Goal: Task Accomplishment & Management: Manage account settings

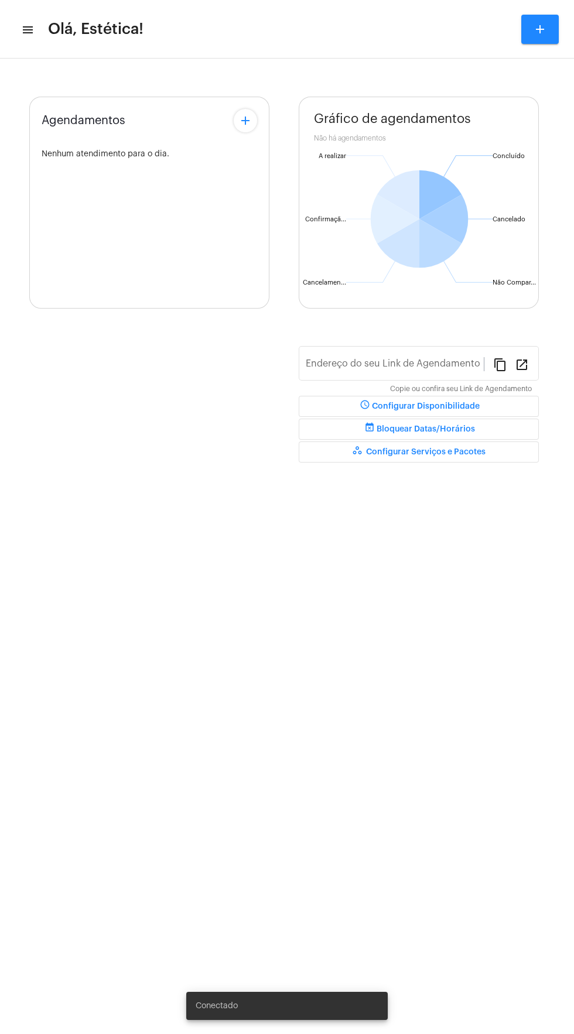
type input "[URL][DOMAIN_NAME]"
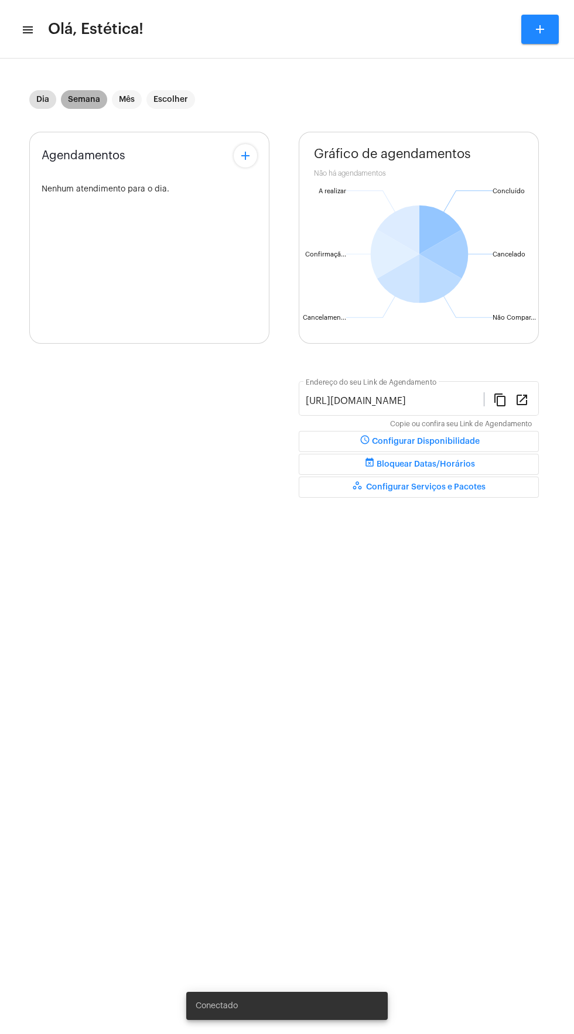
click at [84, 104] on mat-chip "Semana" at bounding box center [84, 99] width 46 height 19
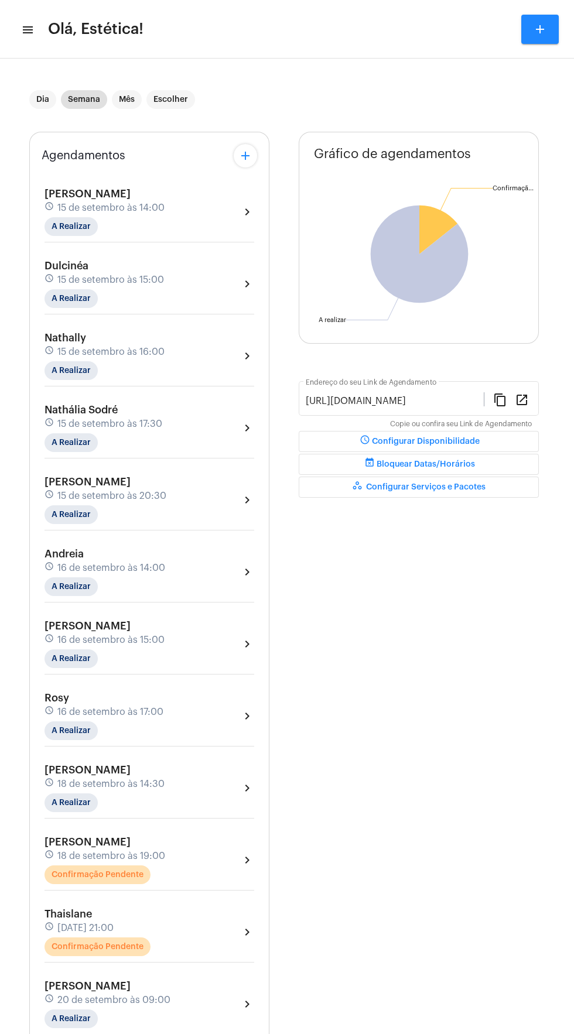
scroll to position [185, 0]
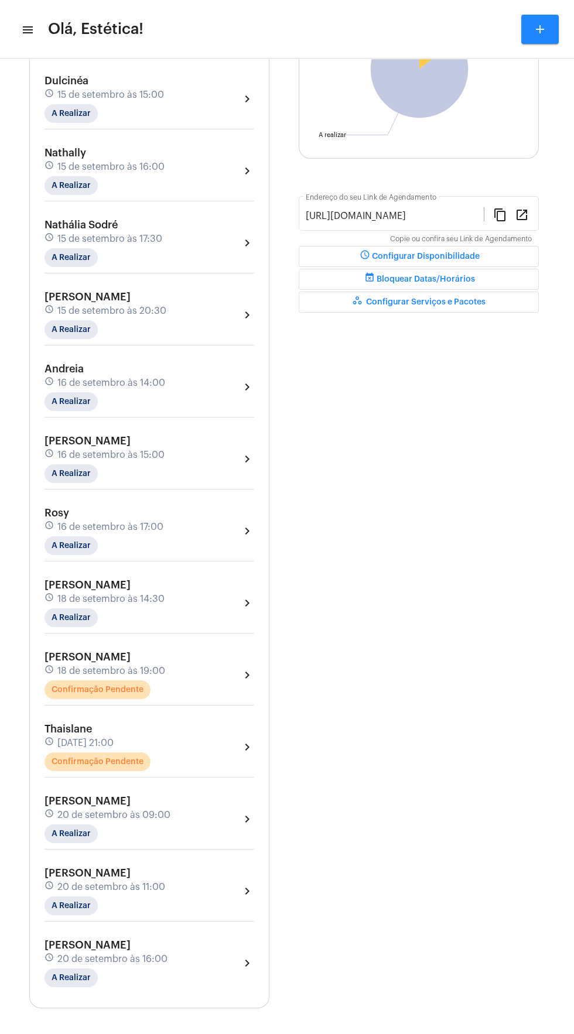
click at [219, 673] on div "[PERSON_NAME] schedule [DATE] 19:00 Confirmação Pendente chevron_right" at bounding box center [149, 675] width 210 height 48
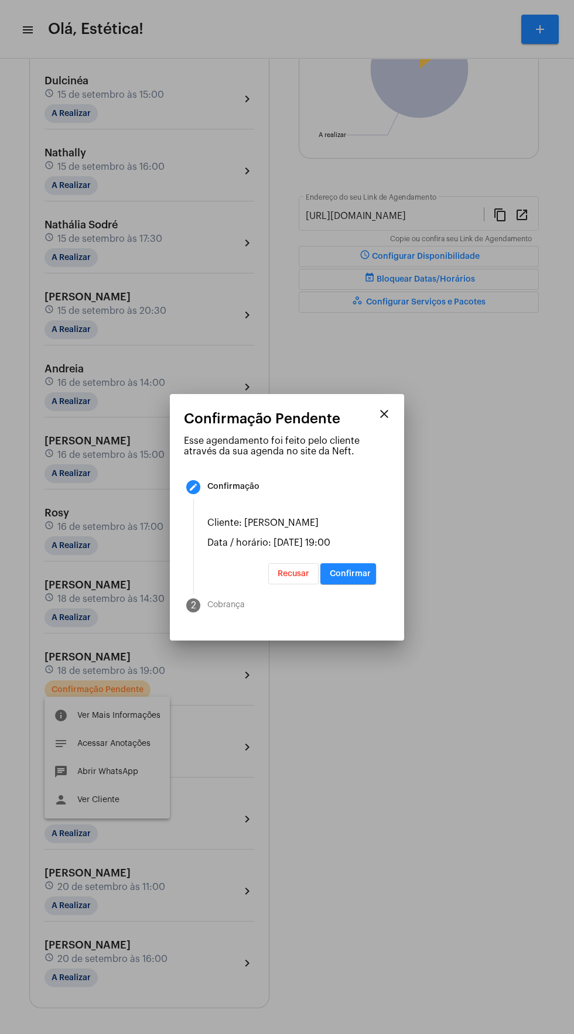
click at [376, 608] on mat-step-header "2 Cobrança" at bounding box center [281, 605] width 218 height 42
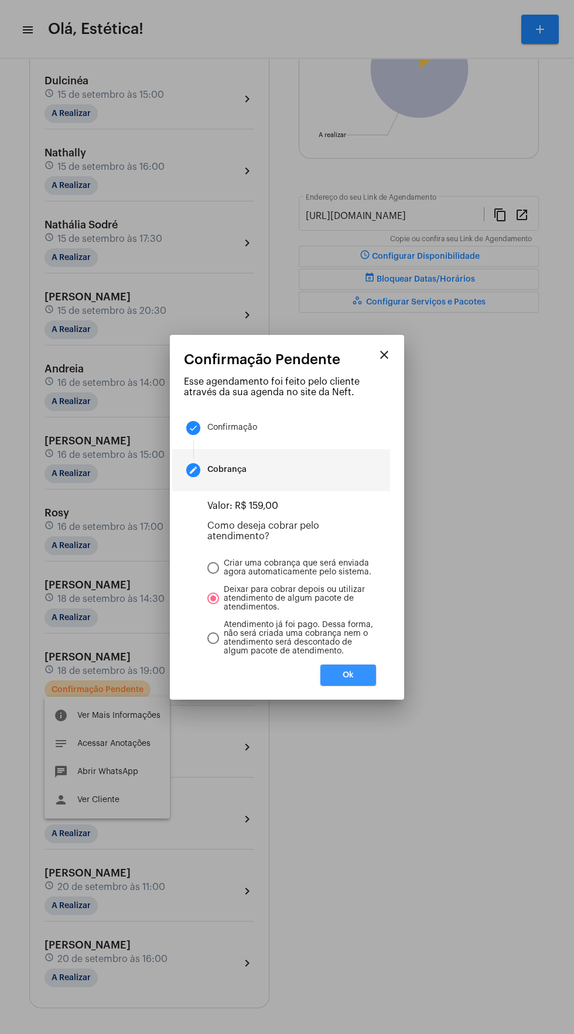
click at [368, 685] on button "Ok" at bounding box center [348, 674] width 56 height 21
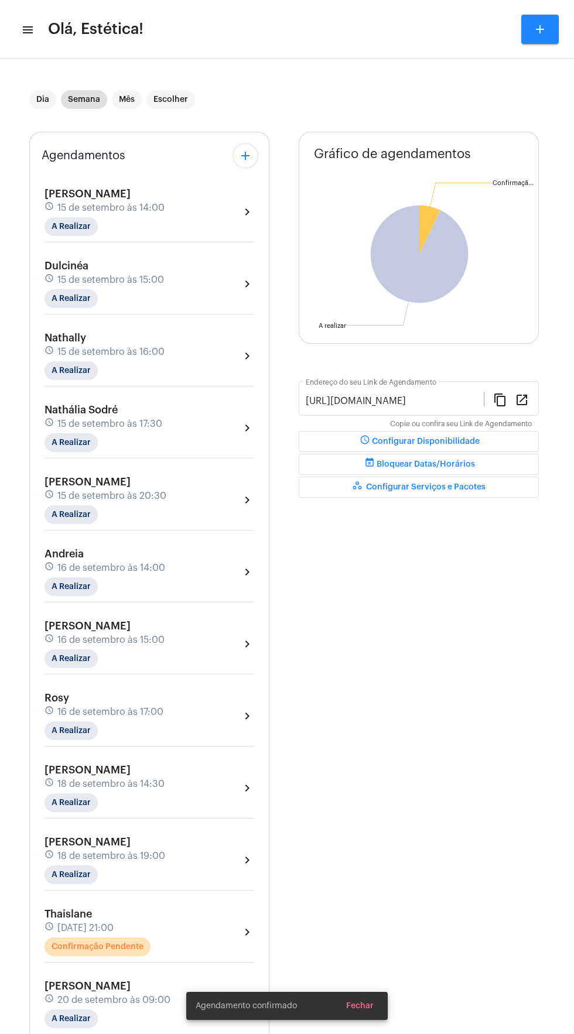
click at [114, 925] on span "18 de setembro às 21:00" at bounding box center [85, 927] width 56 height 11
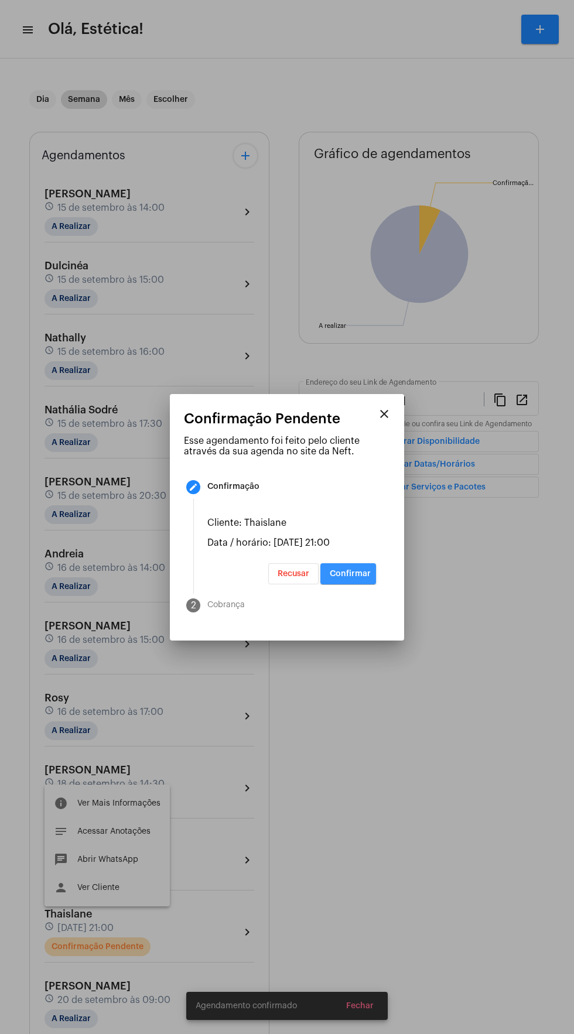
click at [361, 578] on span "Confirmar" at bounding box center [350, 573] width 41 height 8
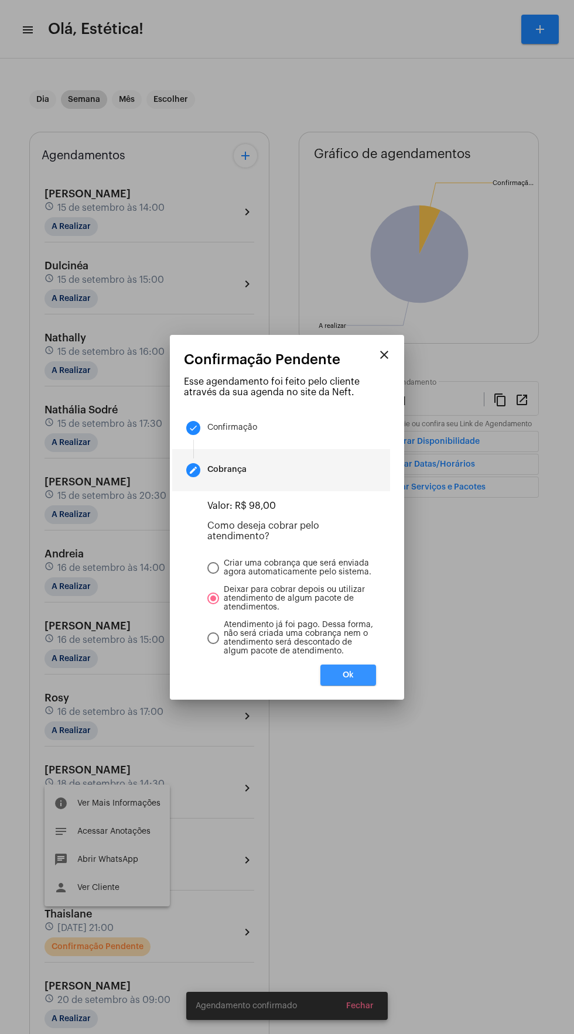
click at [366, 681] on button "Ok" at bounding box center [348, 674] width 56 height 21
